Goal: Task Accomplishment & Management: Manage account settings

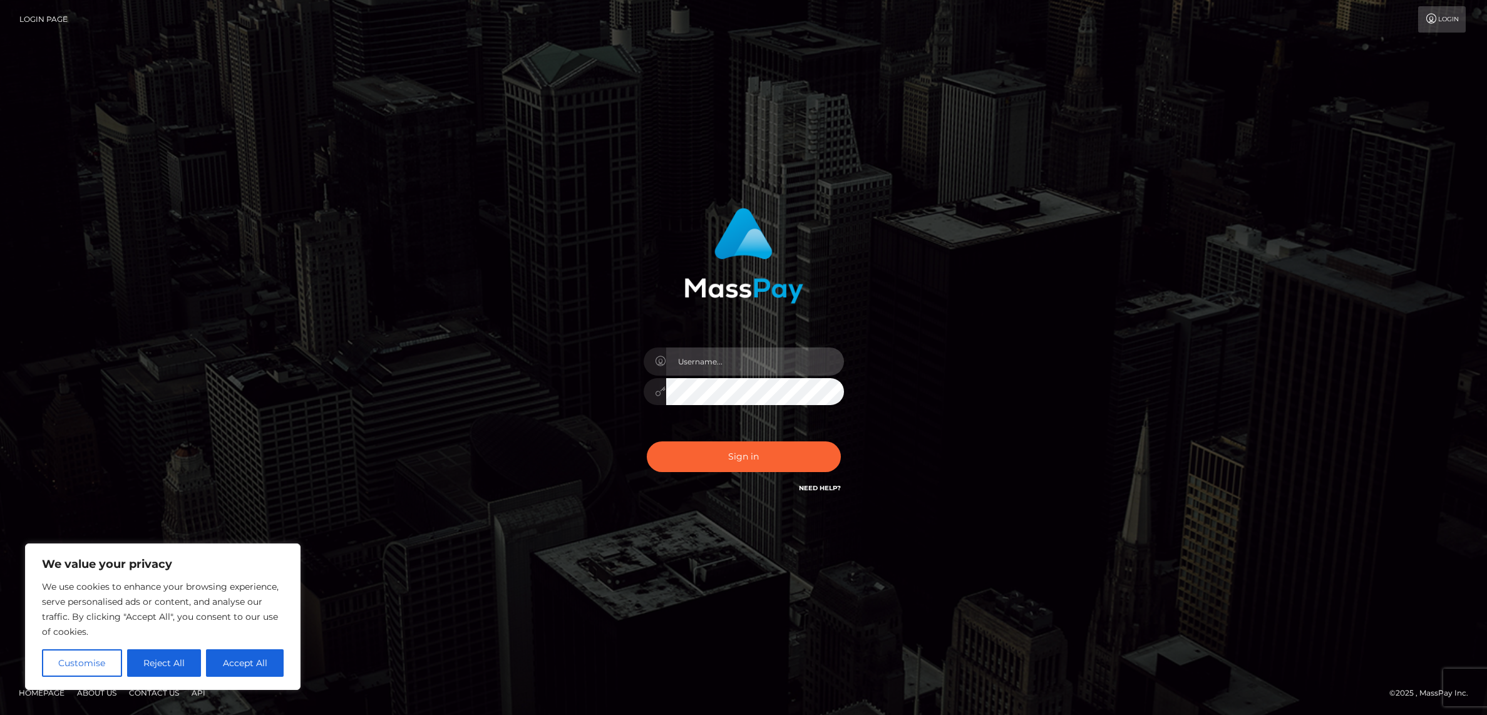
type input "alexism"
click at [720, 465] on button "Sign in" at bounding box center [744, 456] width 194 height 31
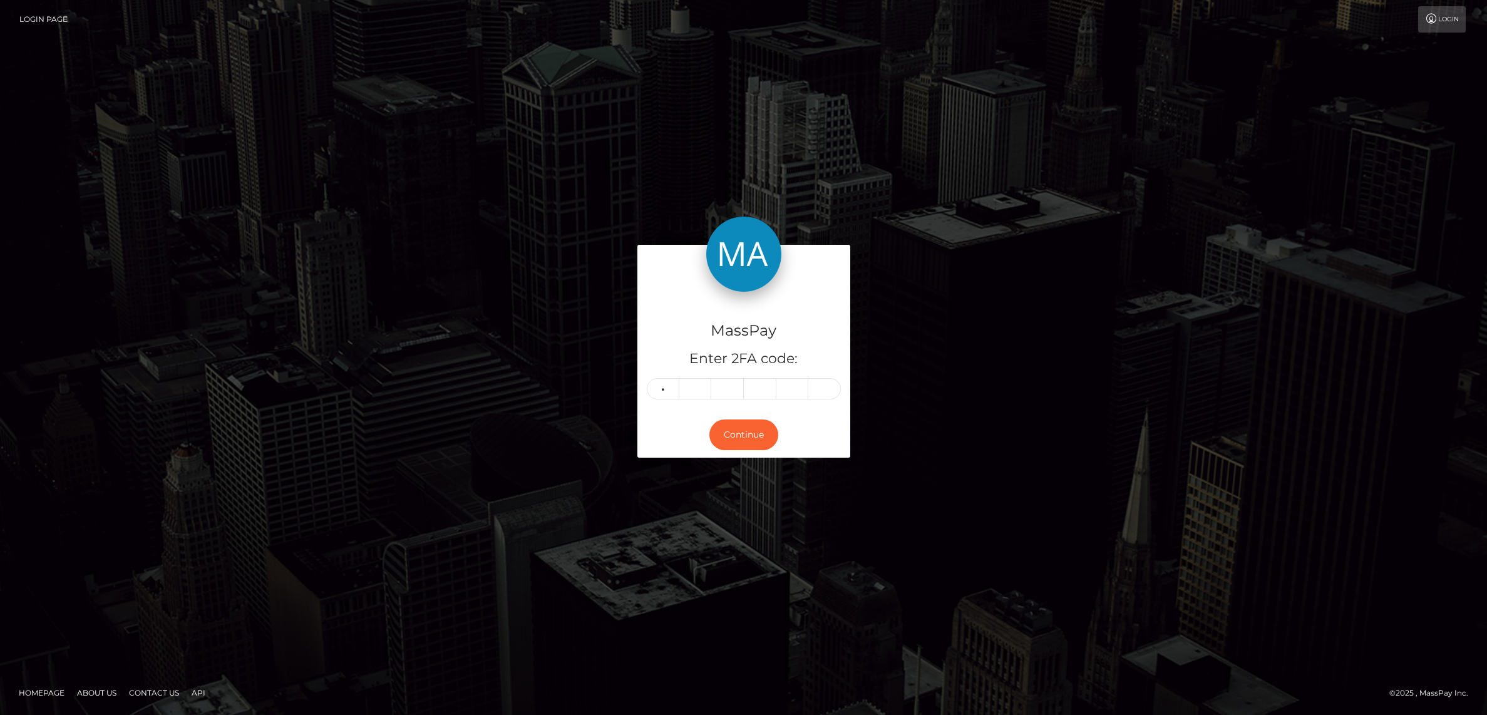
type input "2"
type input "7"
type input "6"
type input "9"
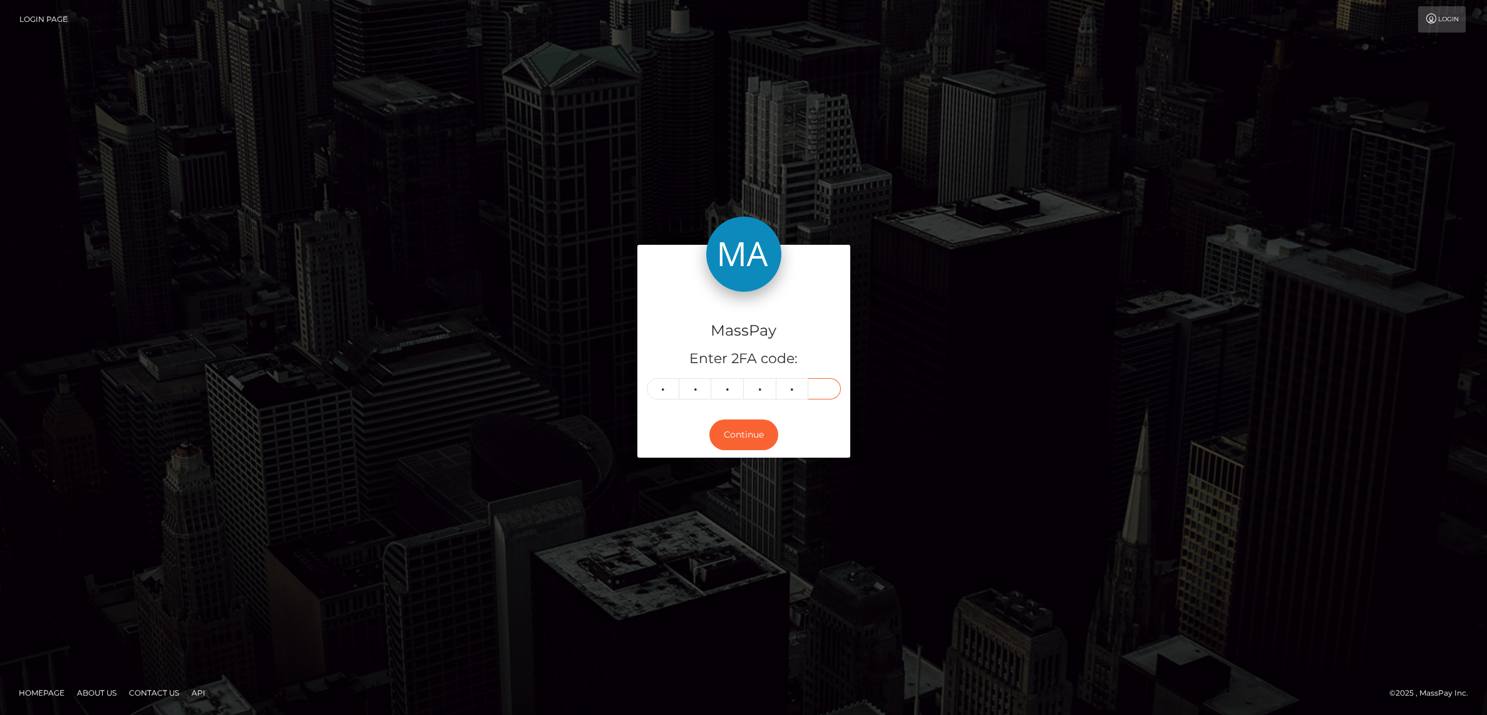
type input "8"
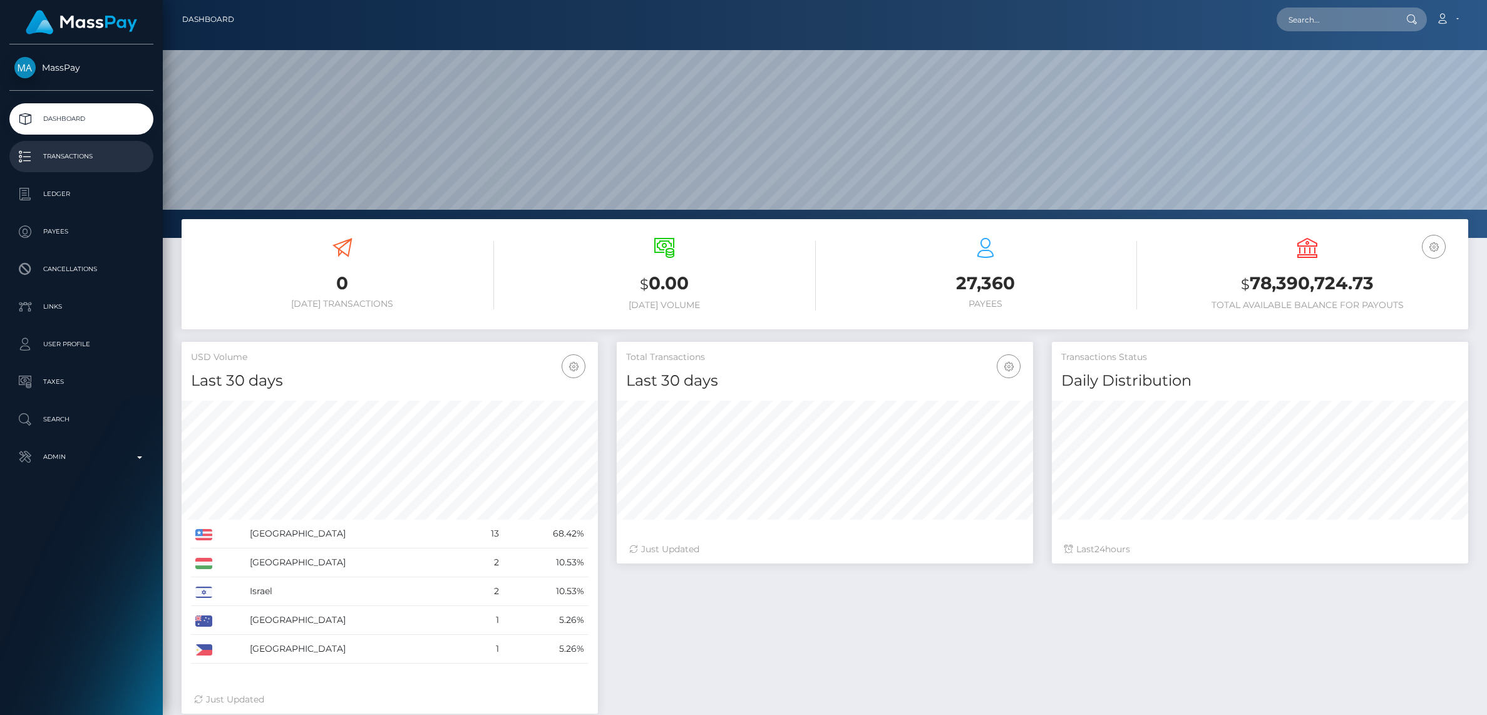
scroll to position [221, 416]
click at [83, 149] on p "Transactions" at bounding box center [81, 156] width 134 height 19
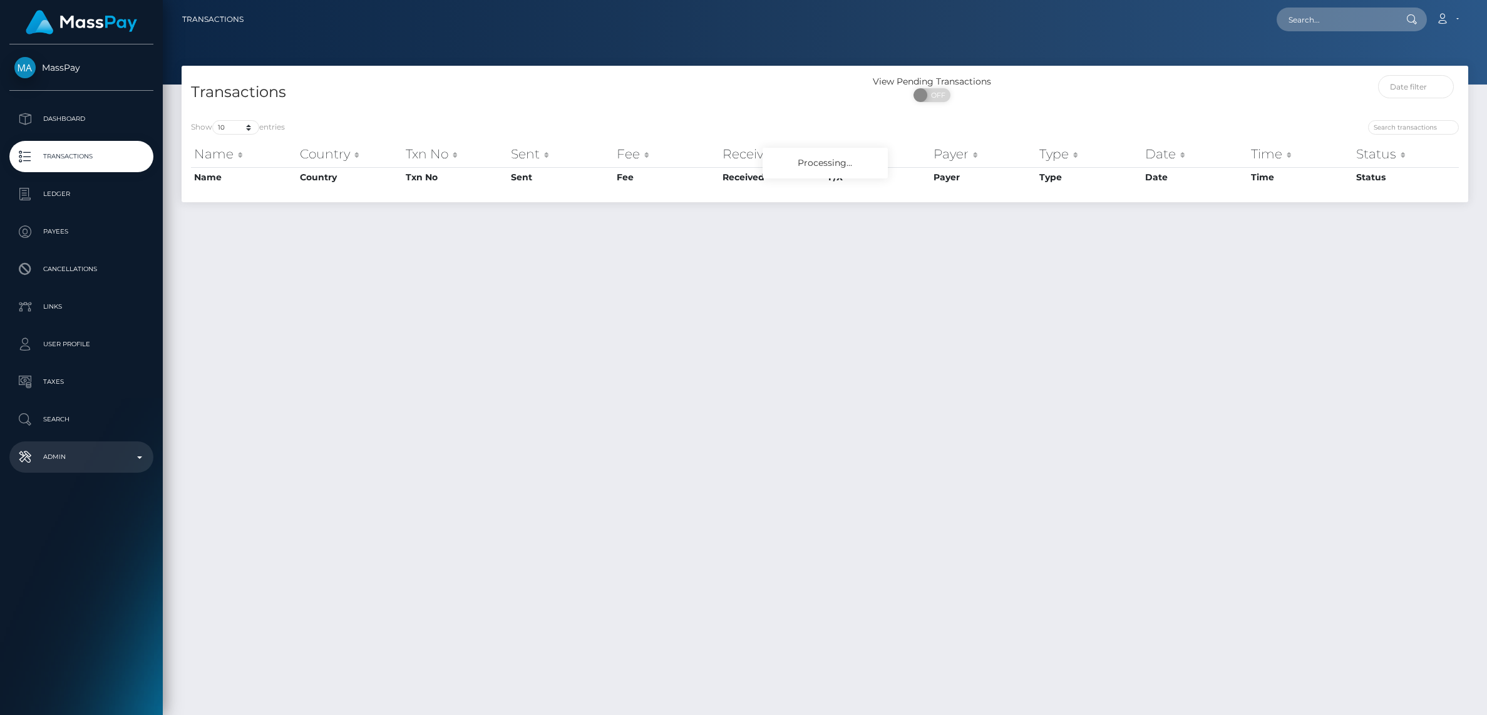
click at [48, 459] on p "Admin" at bounding box center [81, 457] width 134 height 19
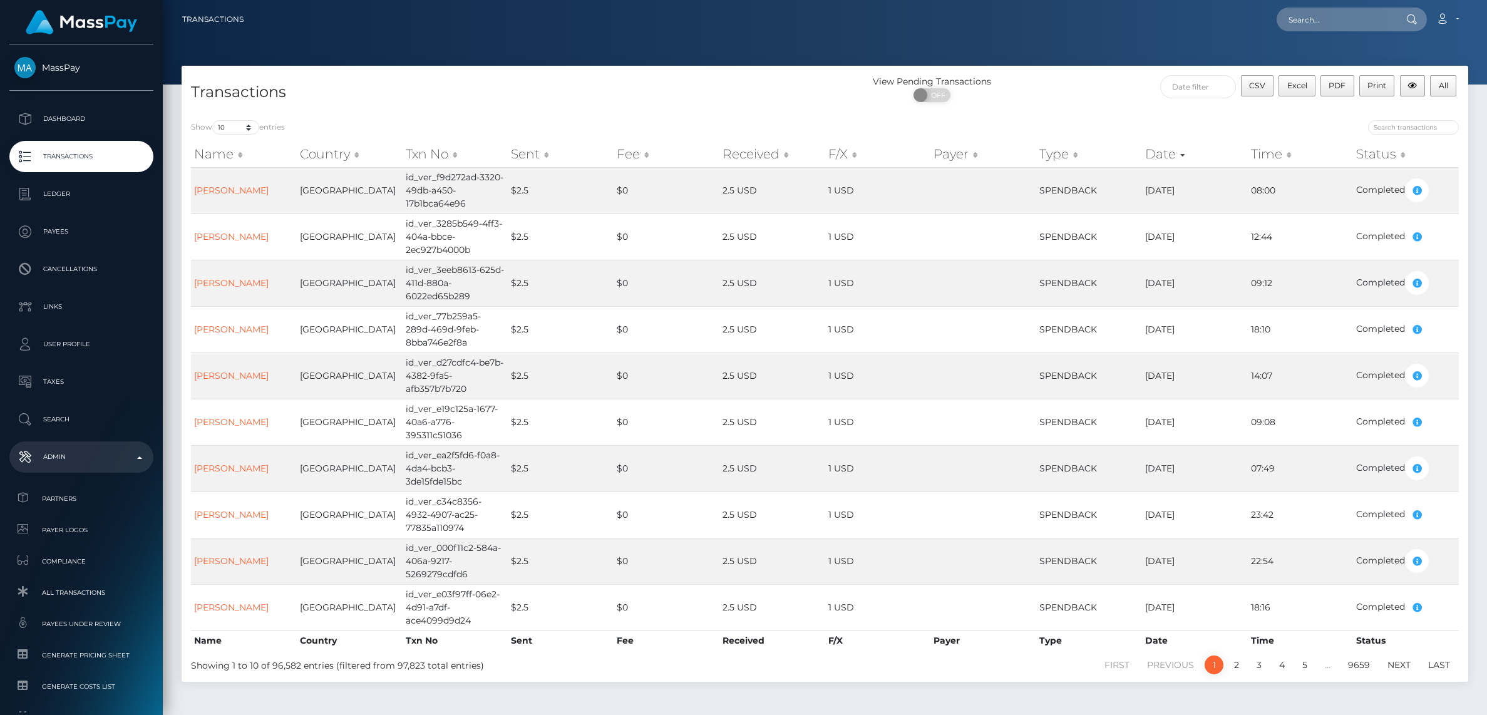
scroll to position [115, 0]
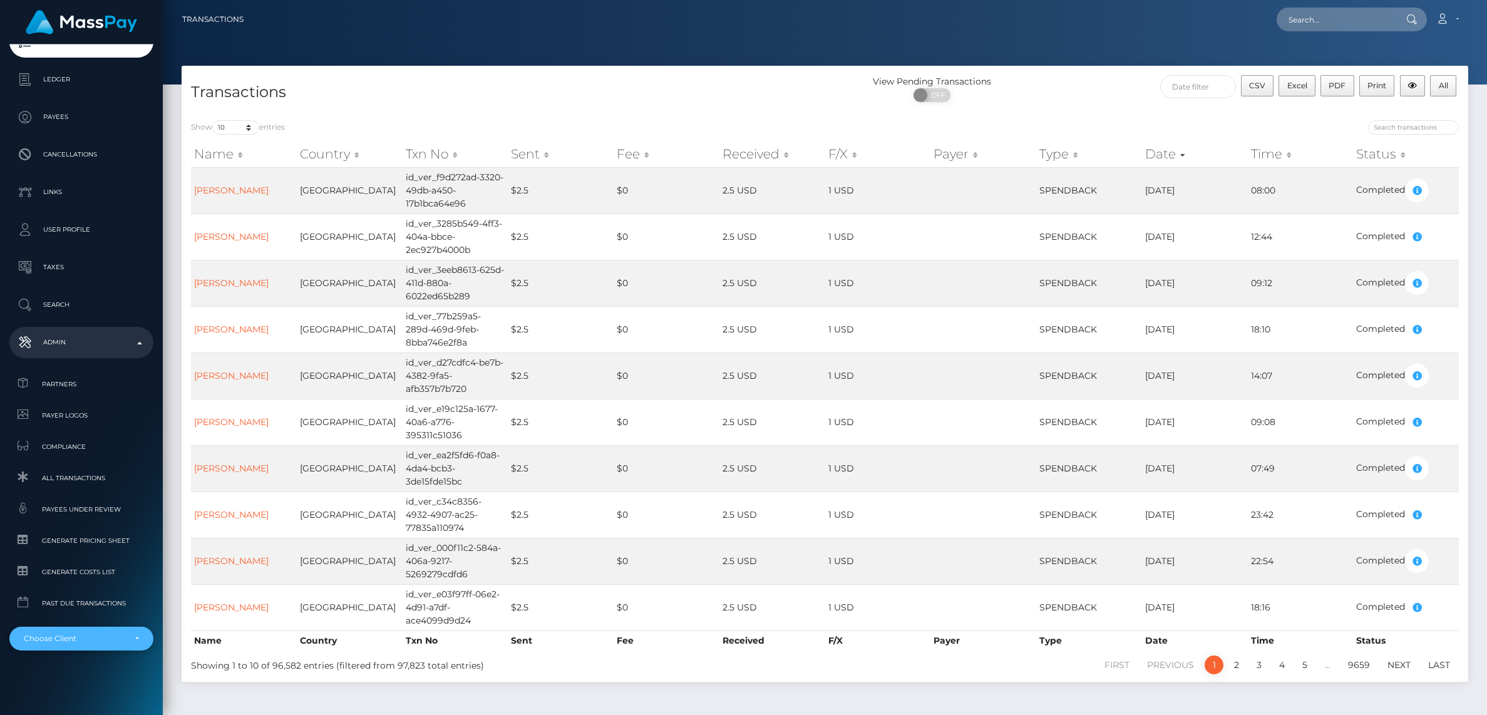
click at [54, 642] on div "Choose Client" at bounding box center [74, 639] width 101 height 10
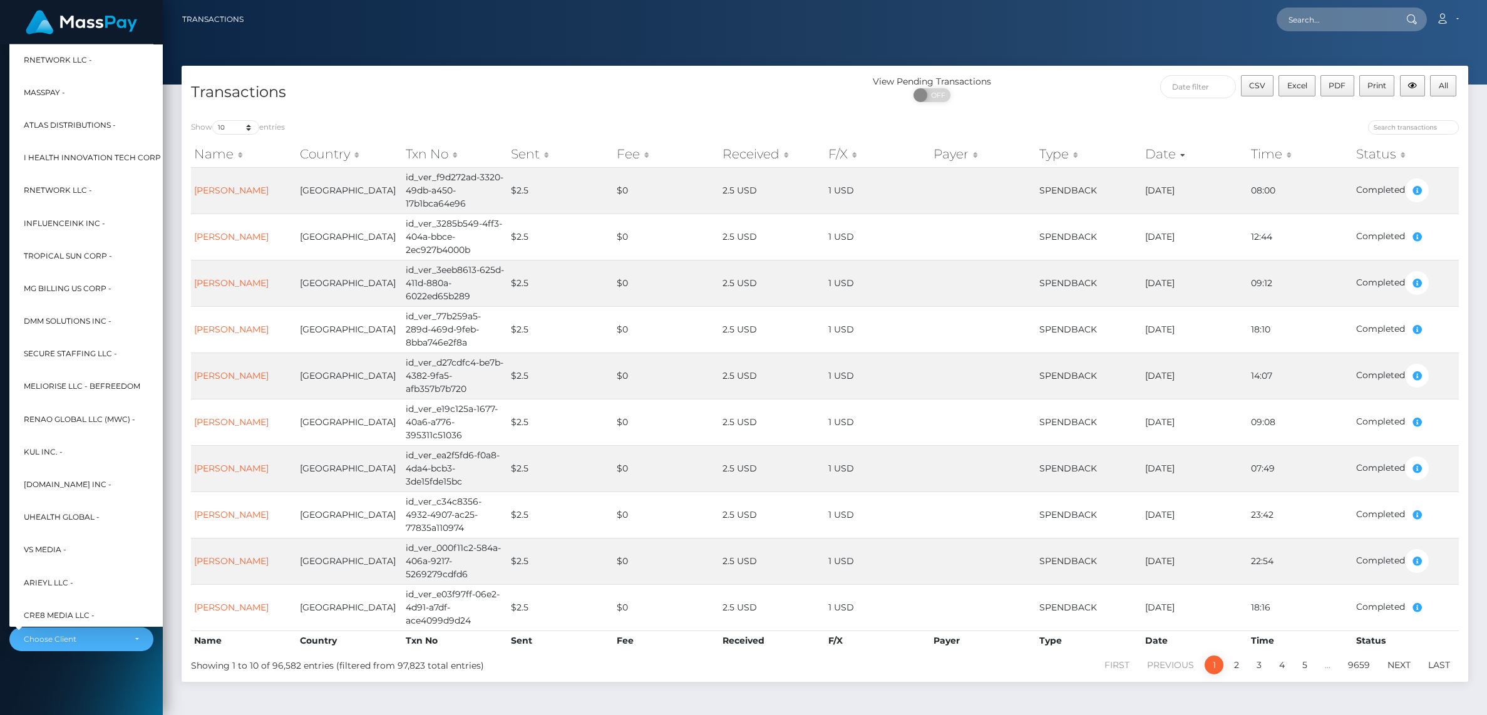
scroll to position [0, 0]
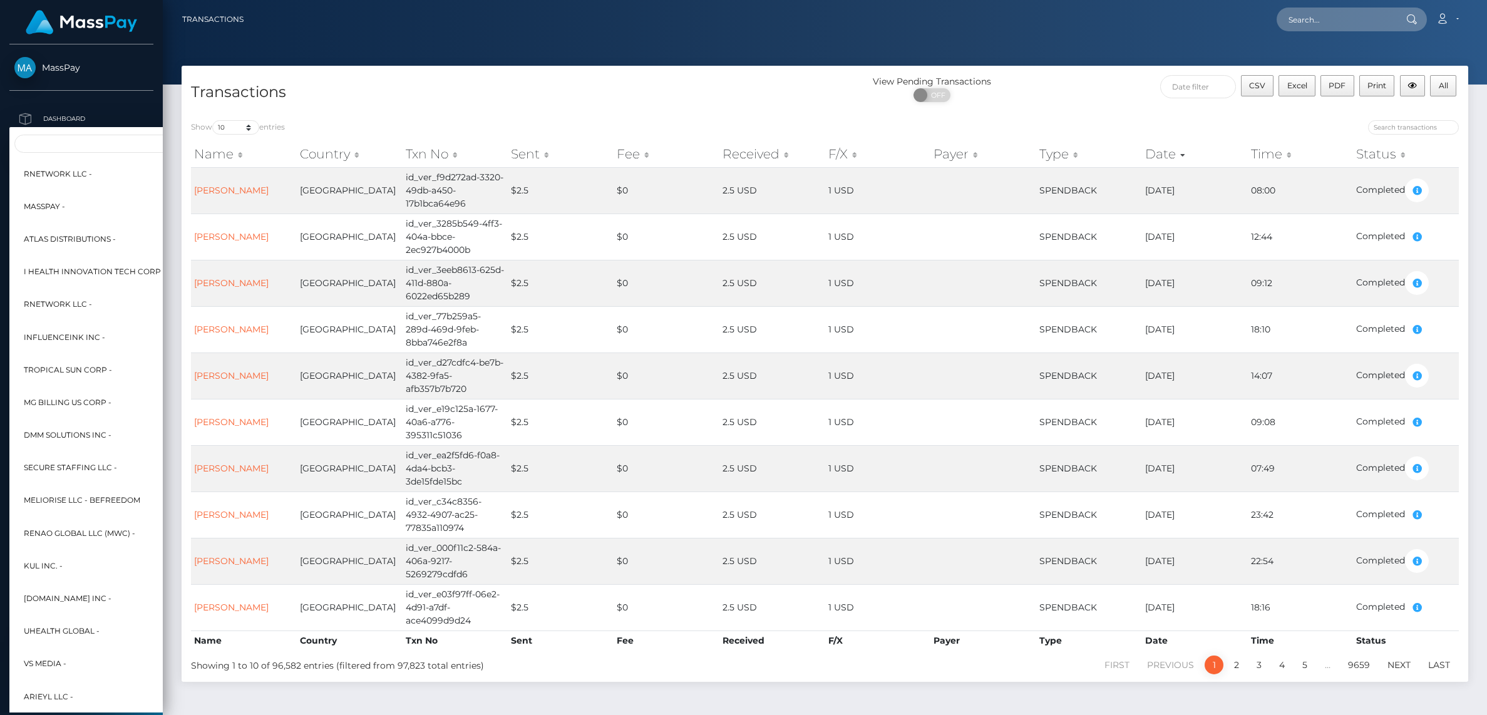
click at [72, 130] on div "RNetwork LLC - MassPay - Atlas Distributions - I HEALTH INNOVATION TECH CORP - …" at bounding box center [151, 434] width 285 height 614
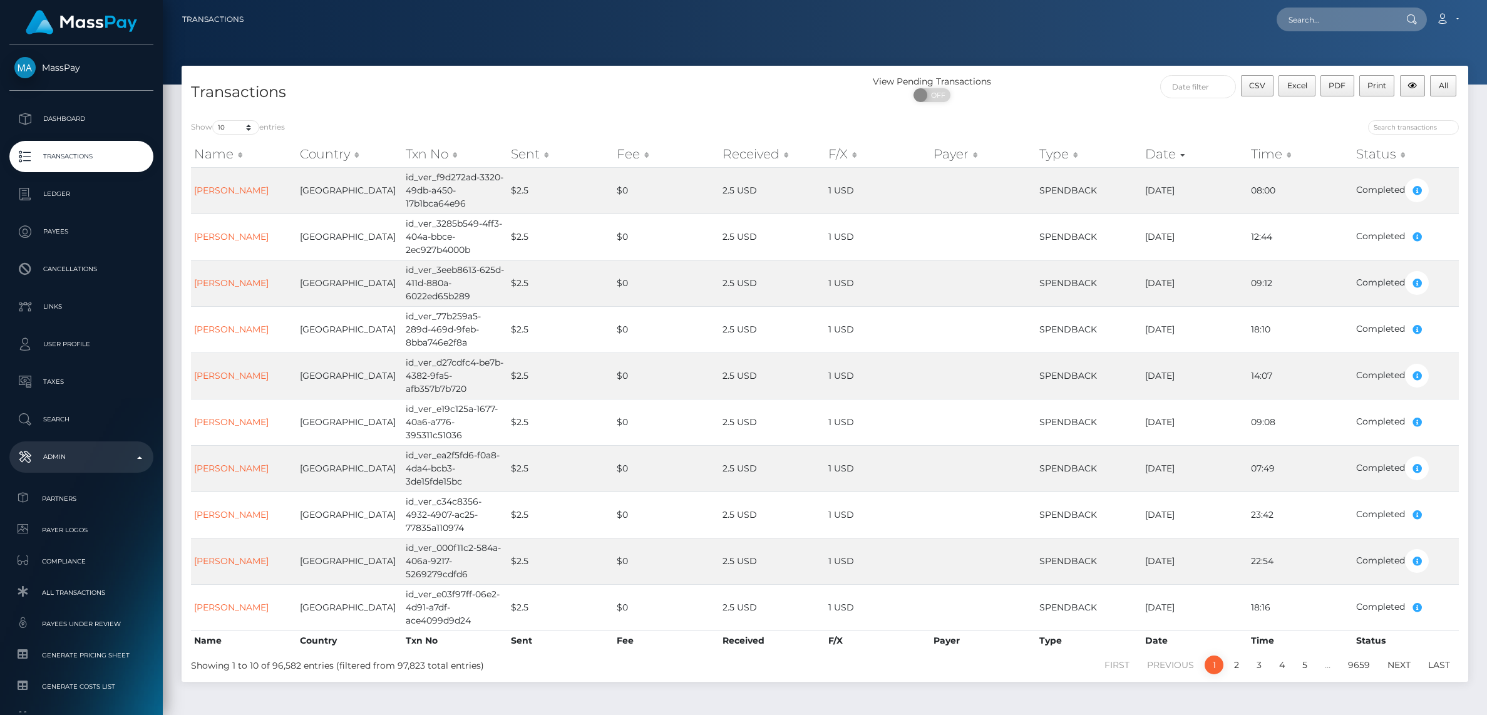
click at [89, 466] on p "Admin" at bounding box center [81, 457] width 134 height 19
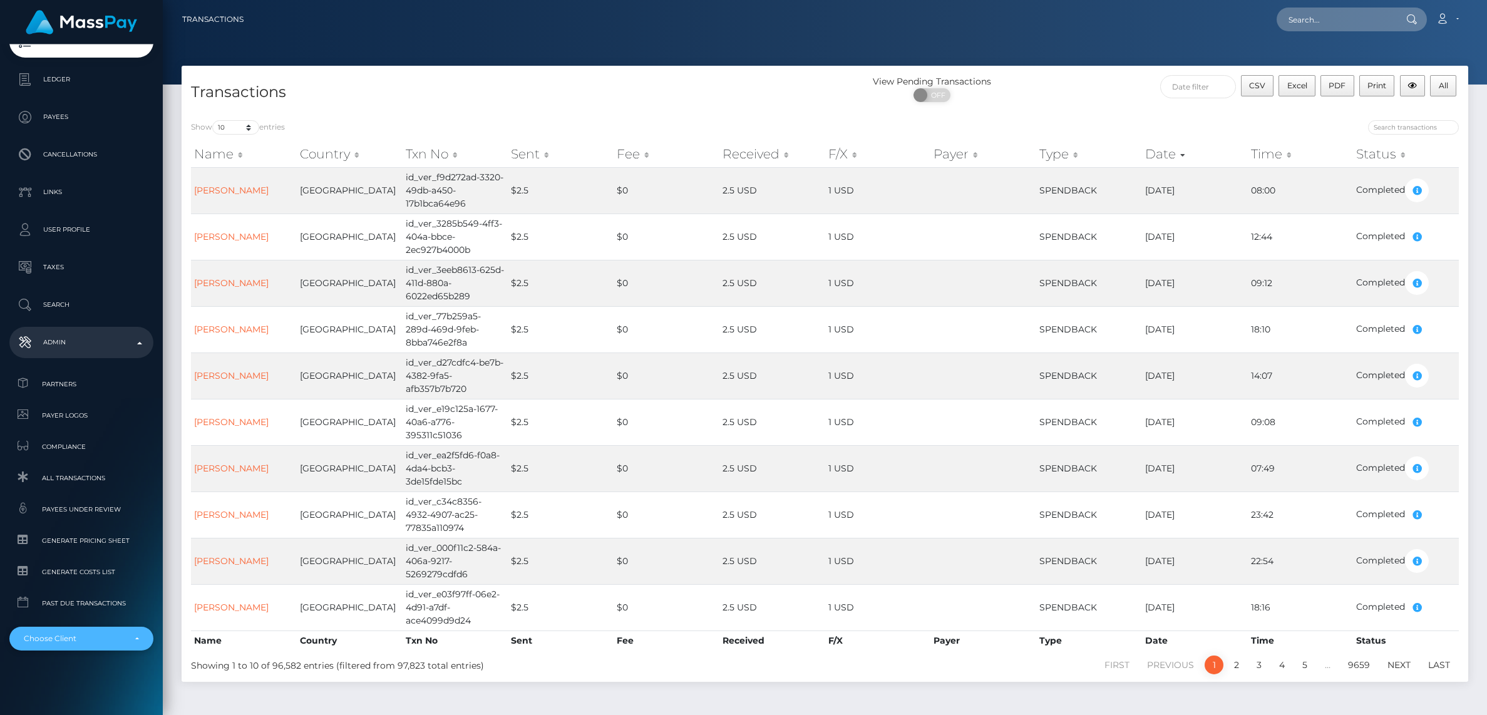
click at [68, 644] on div "Choose Client" at bounding box center [81, 639] width 144 height 24
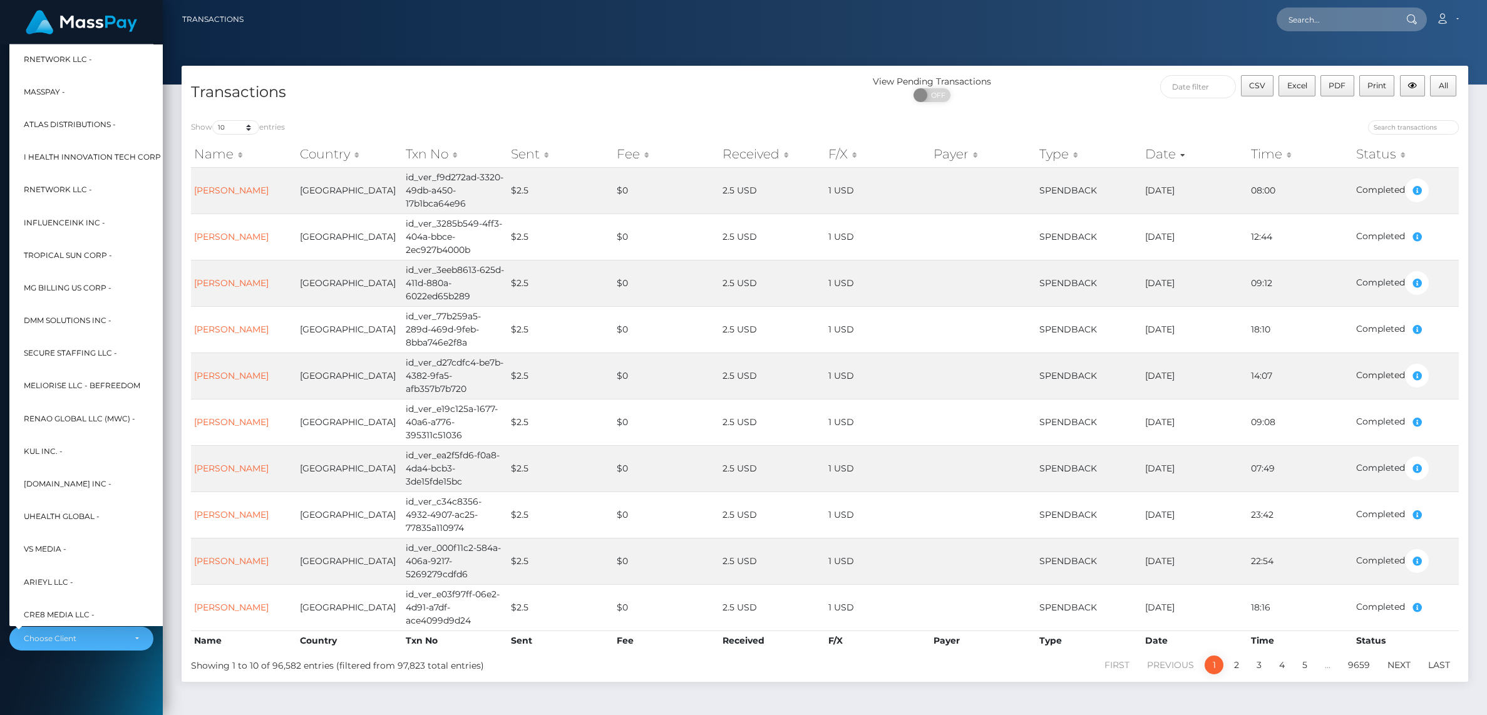
scroll to position [0, 0]
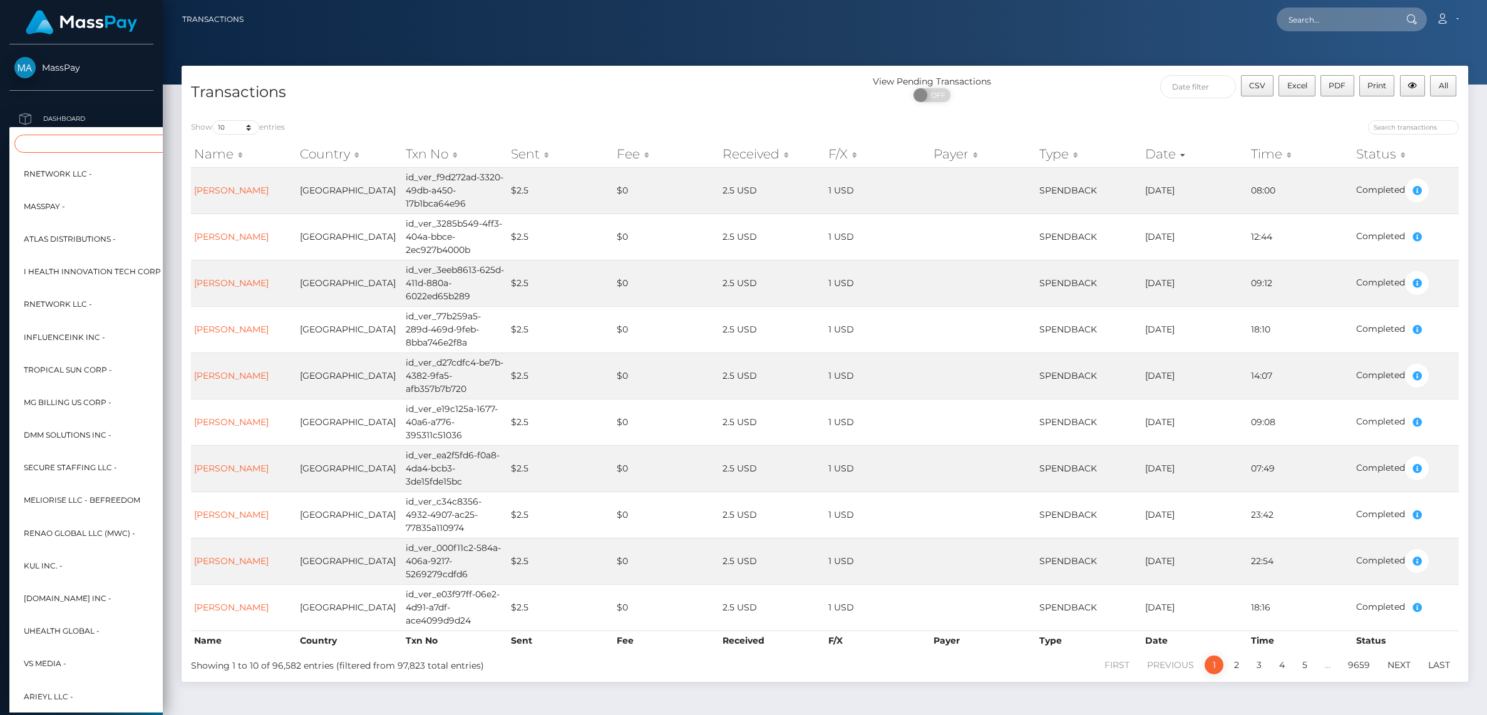
click at [67, 145] on input "Search" at bounding box center [151, 144] width 275 height 18
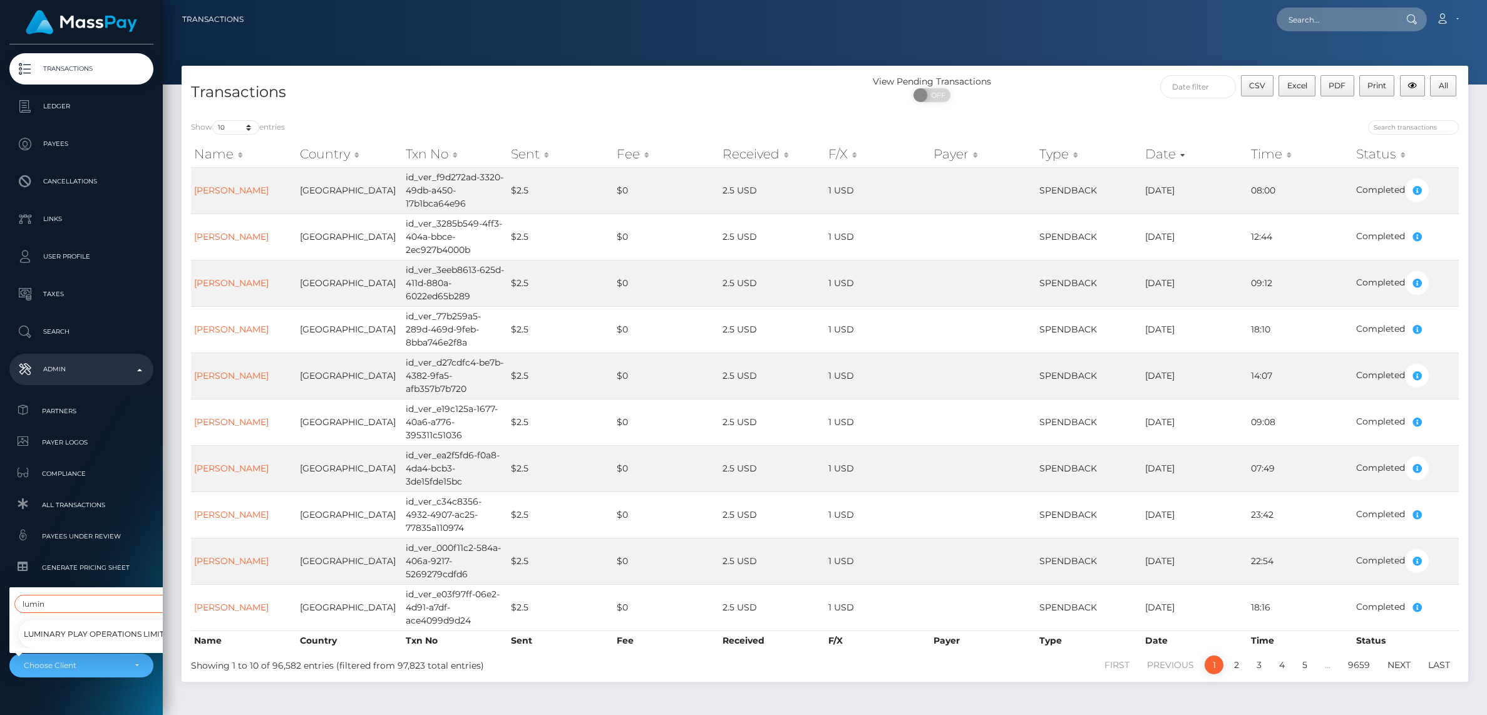
scroll to position [91, 0]
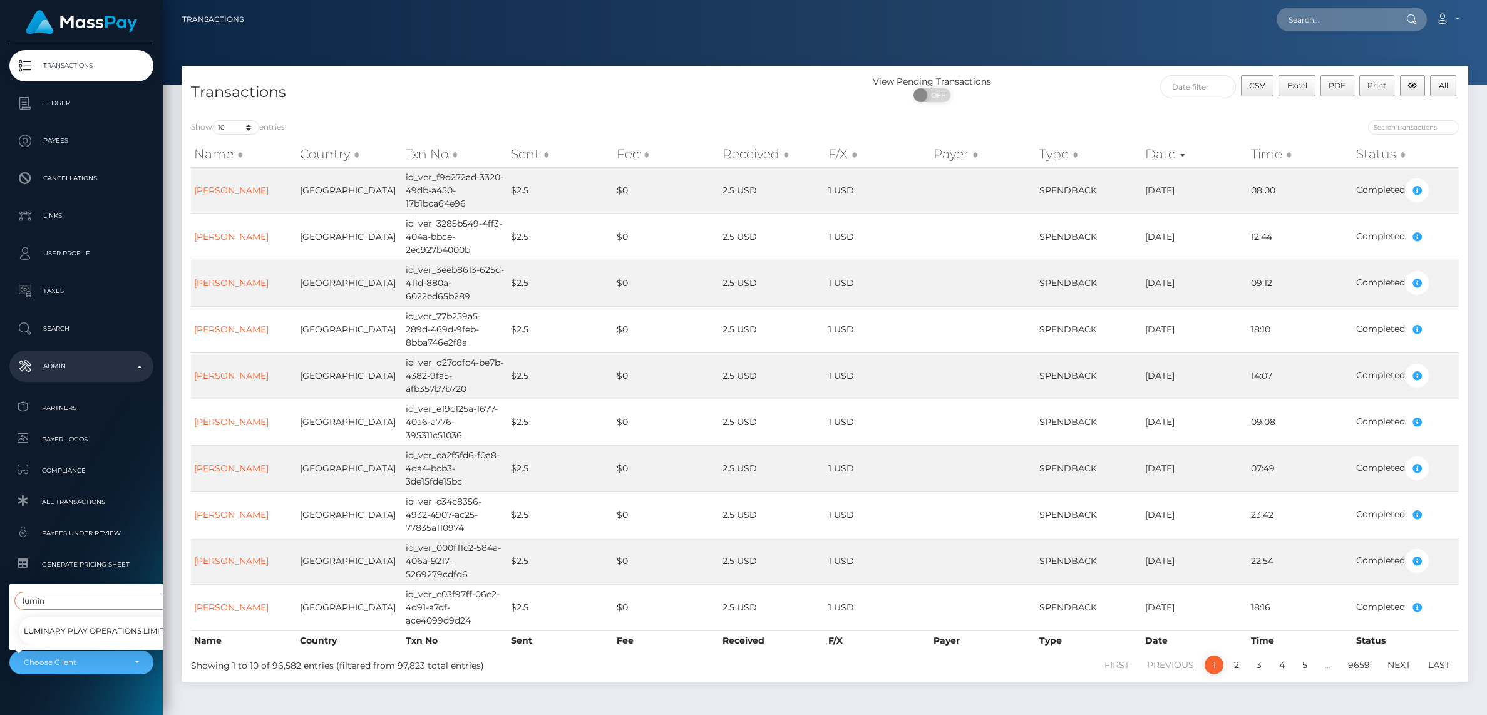
type input "lumin"
click at [83, 636] on span "Luminary Play Operations Limited - Megabonanza" at bounding box center [135, 631] width 222 height 16
select select "340"
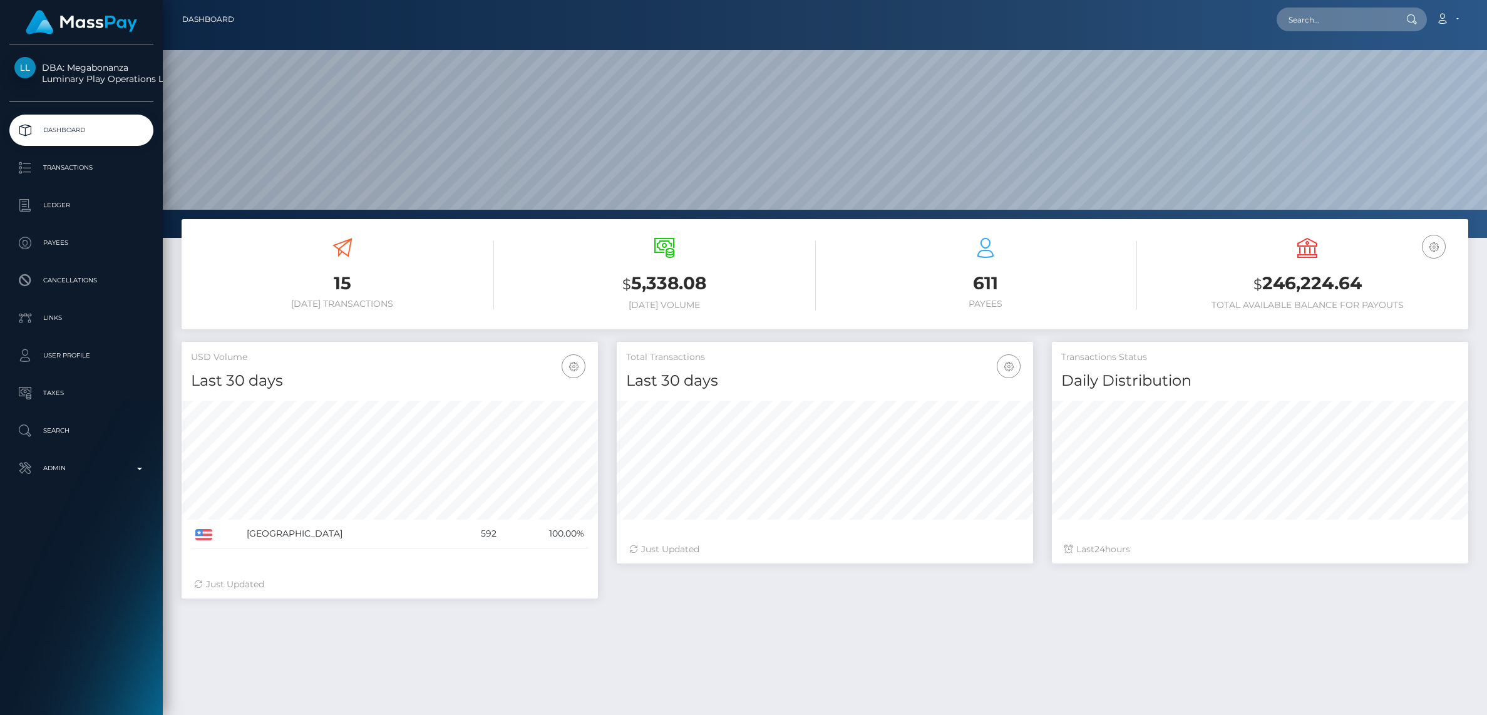
scroll to position [221, 416]
click at [83, 165] on p "Transactions" at bounding box center [81, 167] width 134 height 19
